Goal: Task Accomplishment & Management: Use online tool/utility

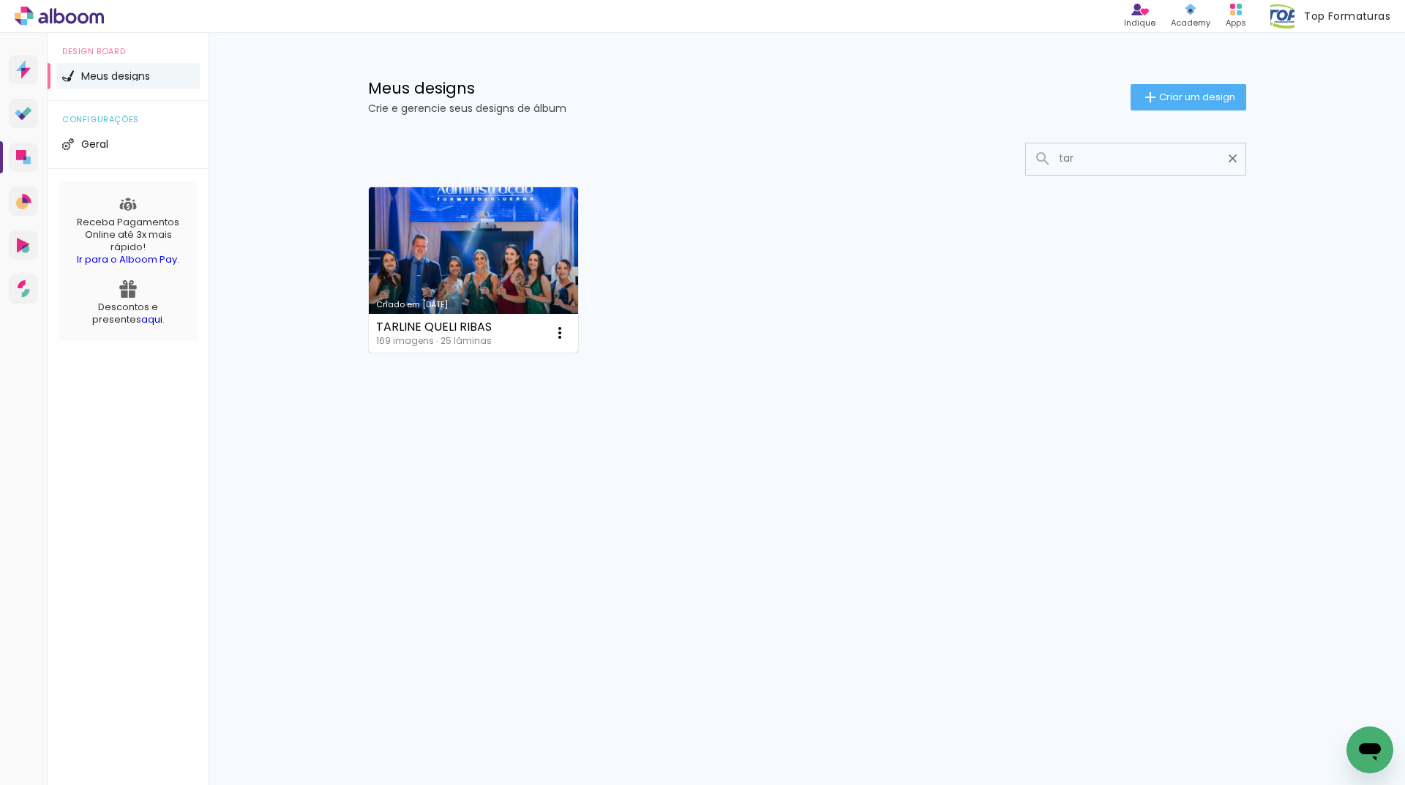
type input "tar"
type paper-input "tar"
click at [466, 212] on link "Criado em [DATE]" at bounding box center [474, 269] width 210 height 165
